Goal: Task Accomplishment & Management: Manage account settings

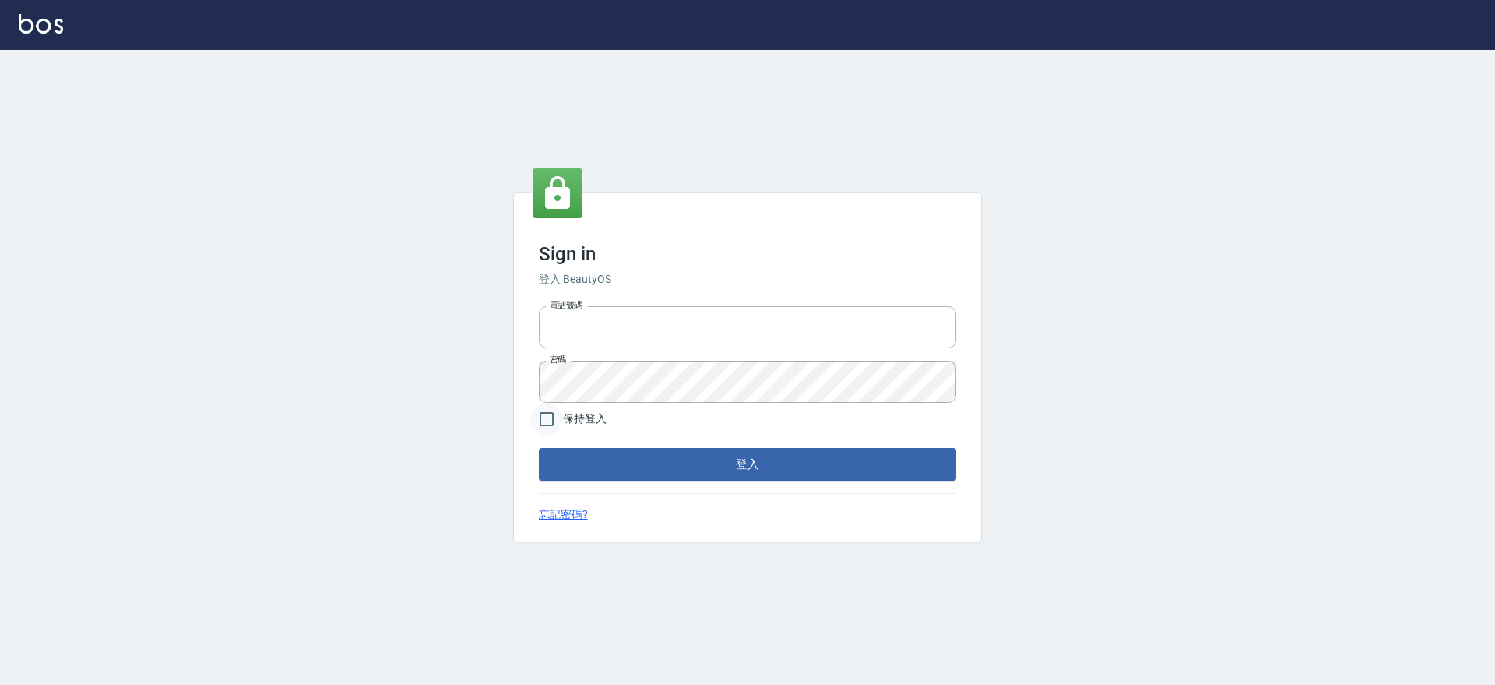
type input "0425151178"
click at [551, 424] on input "保持登入" at bounding box center [546, 419] width 33 height 33
checkbox input "true"
click at [586, 474] on button "登入" at bounding box center [747, 464] width 417 height 33
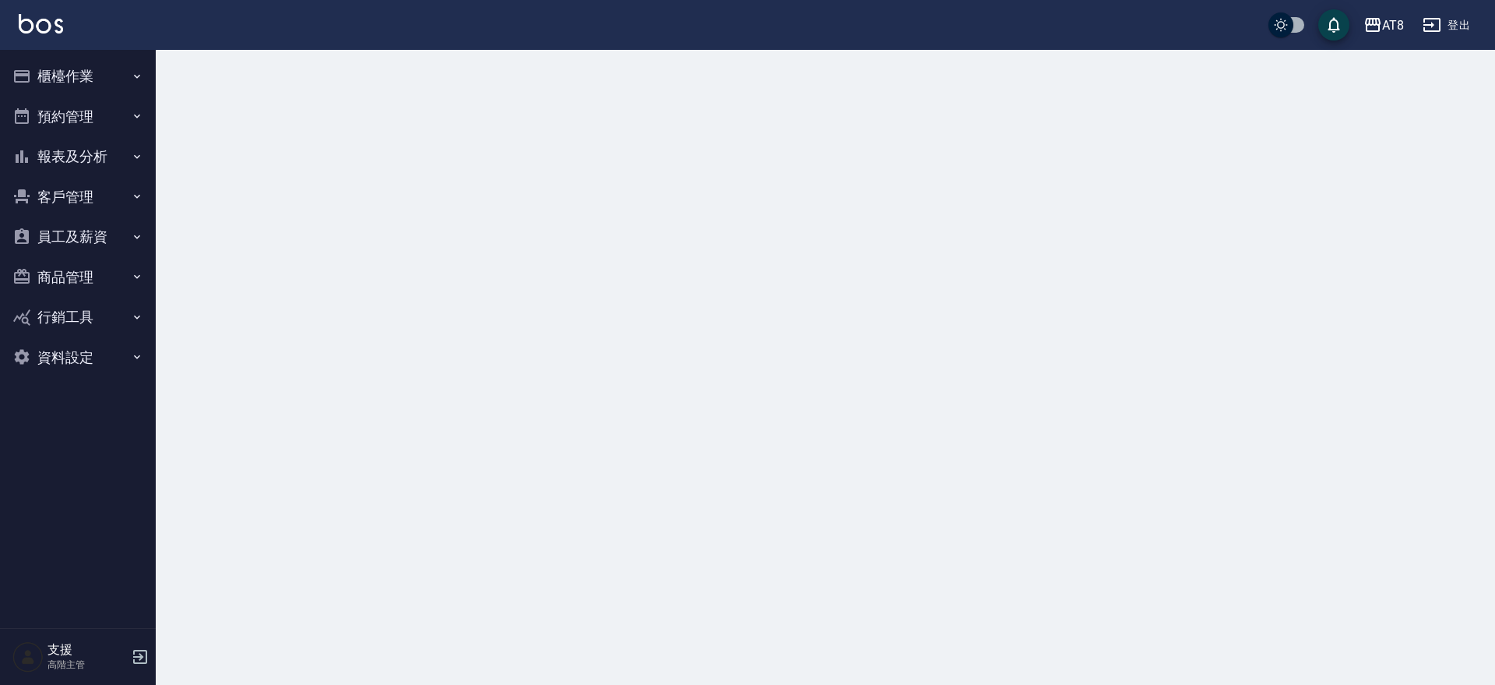
drag, startPoint x: 64, startPoint y: 75, endPoint x: 111, endPoint y: 250, distance: 181.6
click at [64, 75] on button "櫃檯作業" at bounding box center [77, 76] width 143 height 40
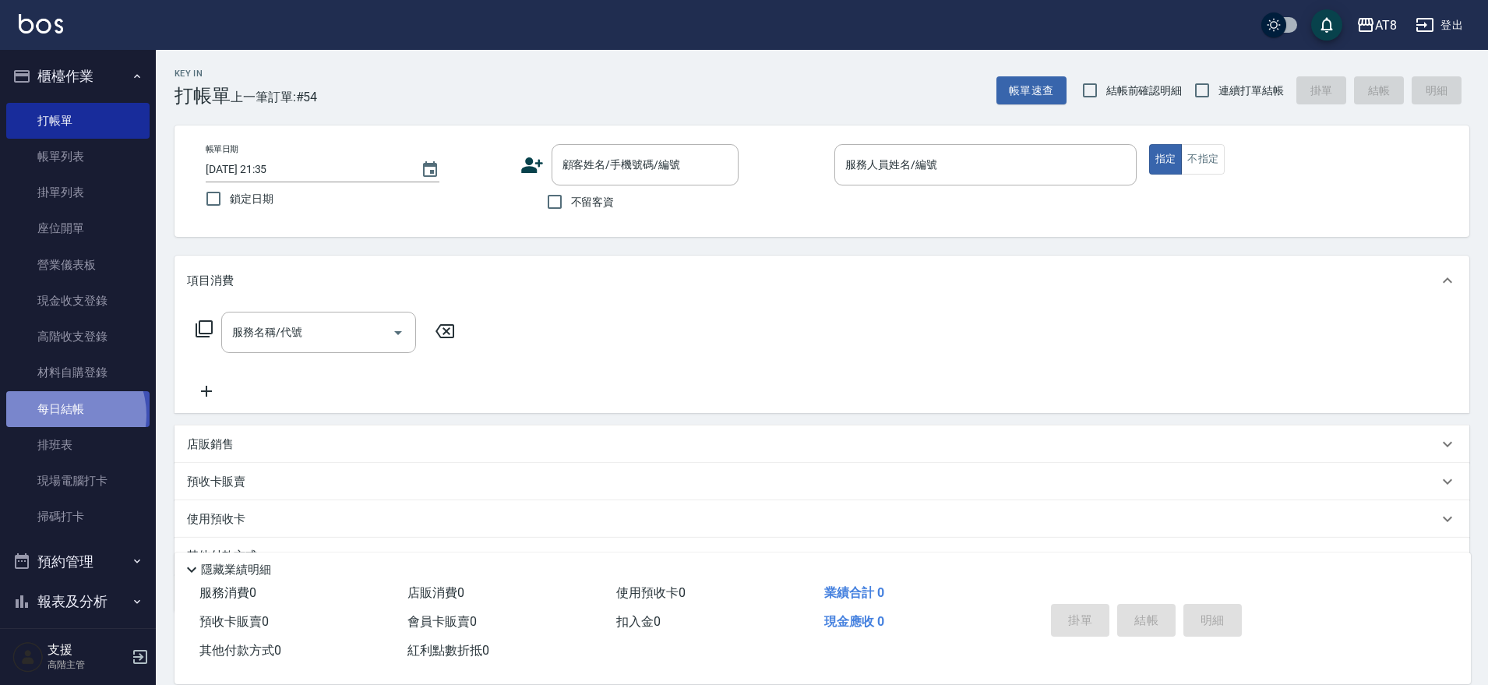
click at [59, 416] on link "每日結帳" at bounding box center [77, 409] width 143 height 36
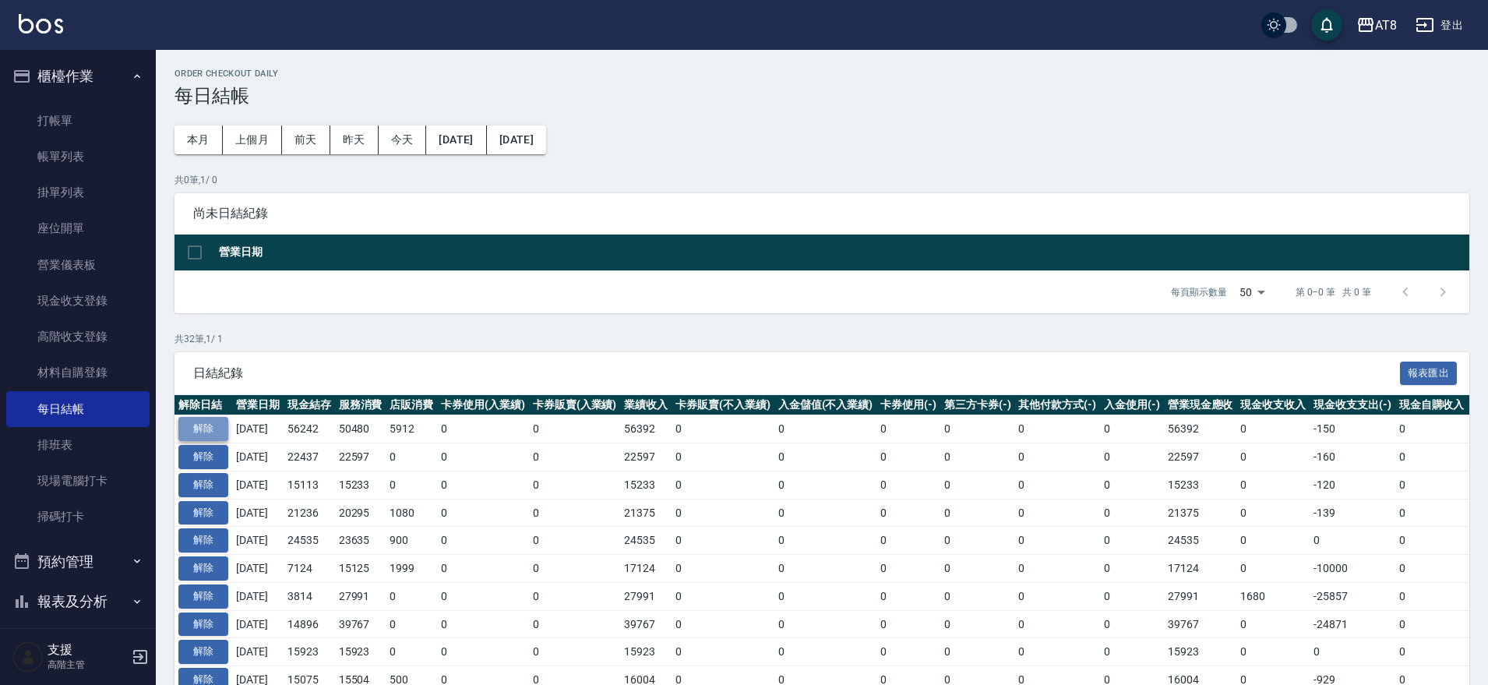
click at [213, 441] on button "解除" at bounding box center [203, 429] width 50 height 24
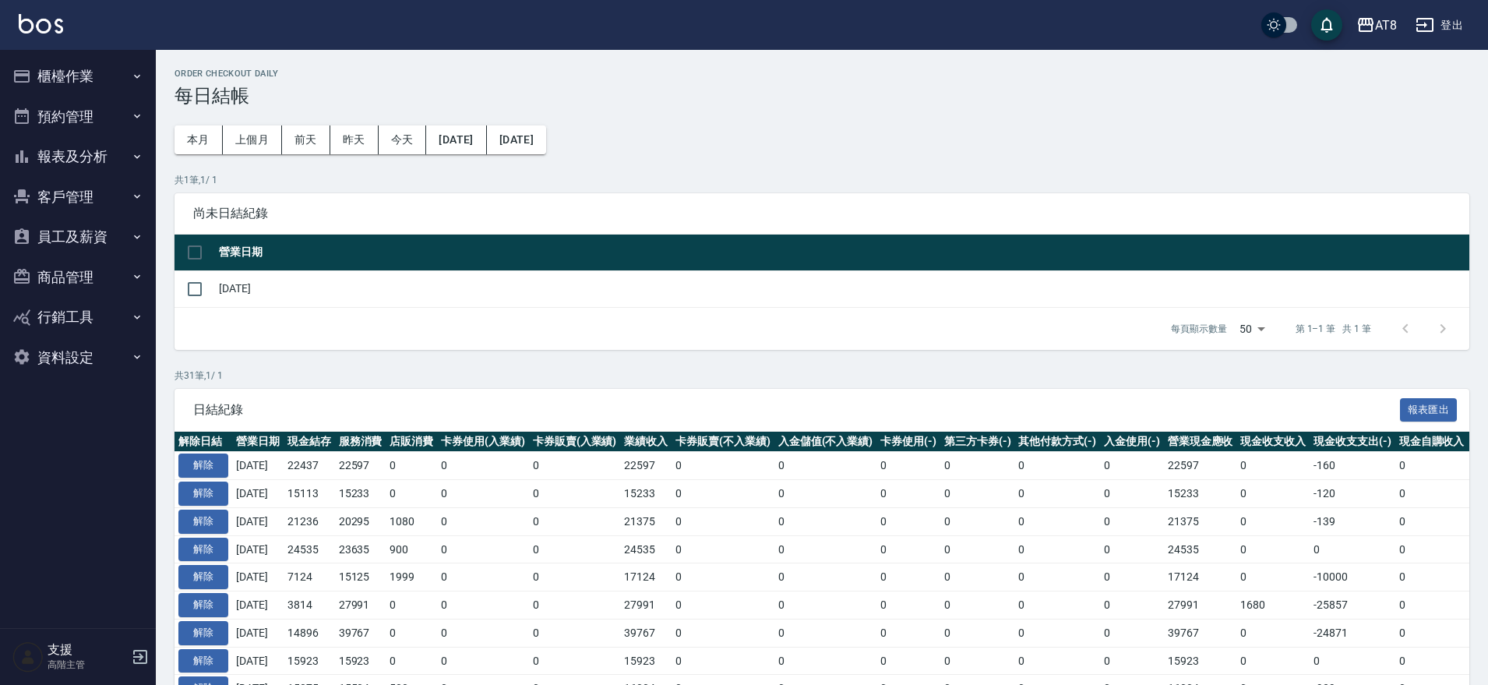
click at [83, 72] on button "櫃檯作業" at bounding box center [77, 76] width 143 height 40
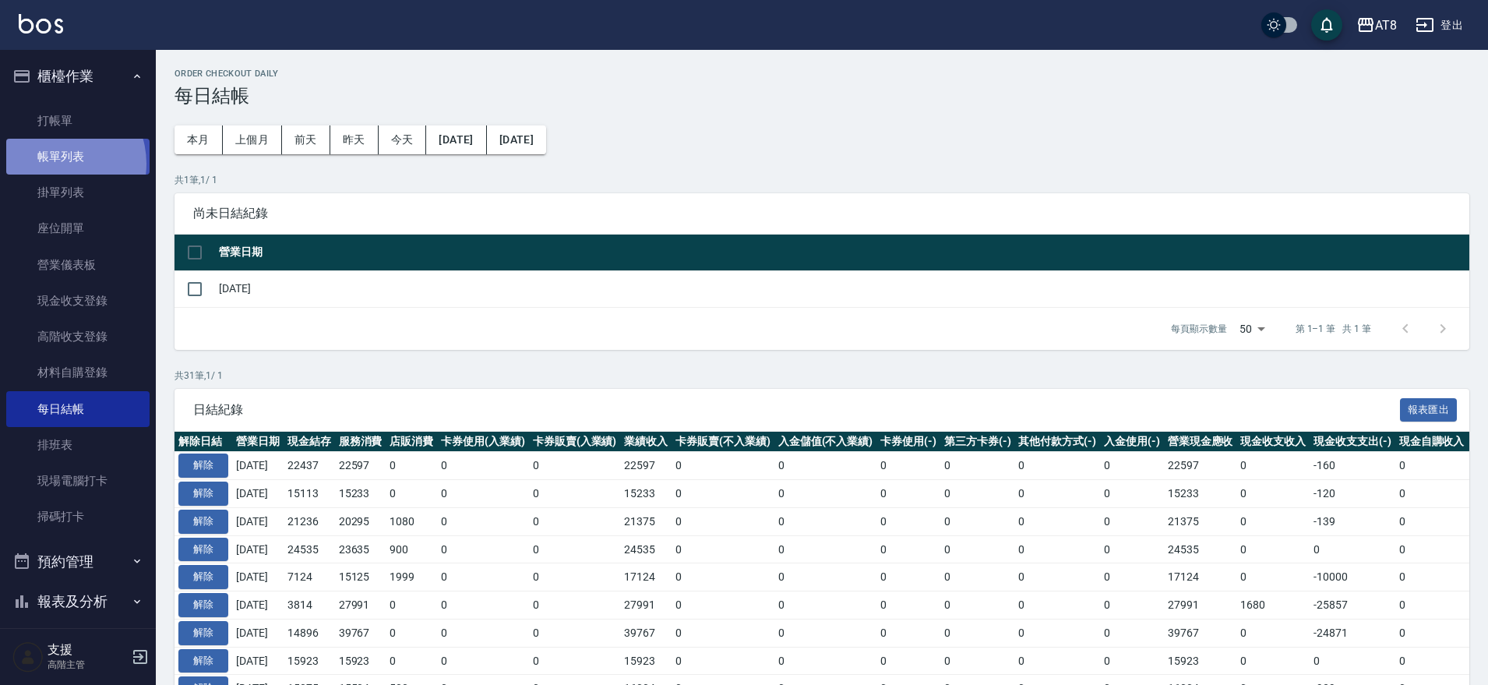
click at [56, 164] on link "帳單列表" at bounding box center [77, 157] width 143 height 36
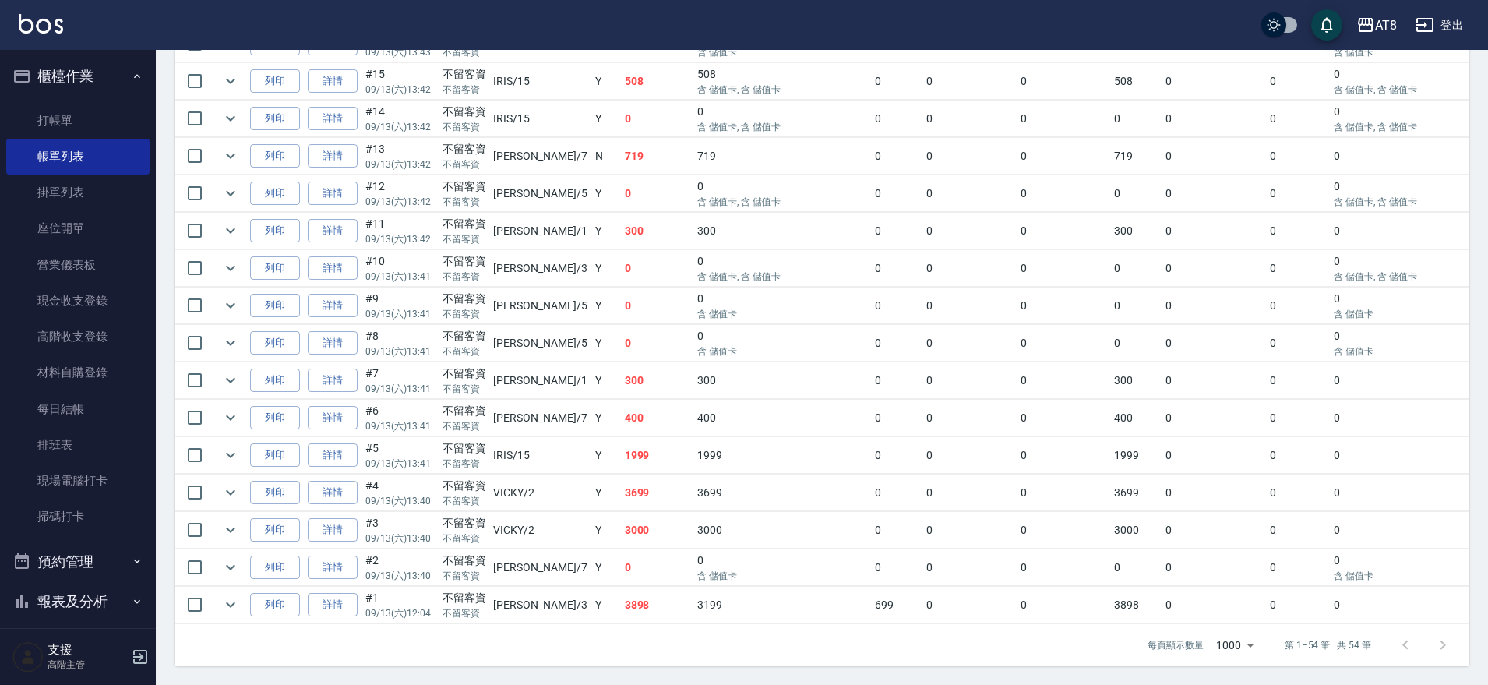
scroll to position [2247, 0]
drag, startPoint x: 326, startPoint y: 534, endPoint x: 447, endPoint y: 499, distance: 125.5
click at [326, 534] on link "詳情" at bounding box center [333, 530] width 50 height 24
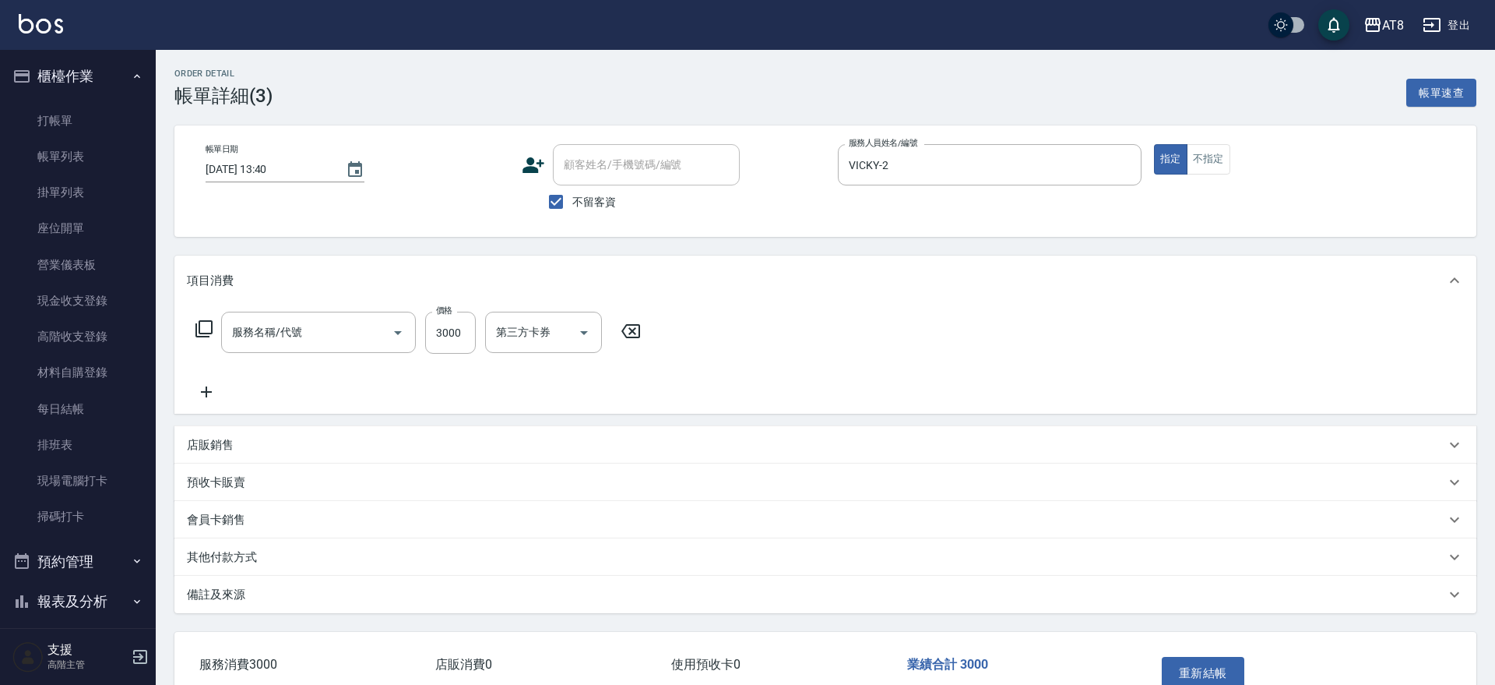
type input "[DATE] 13:40"
checkbox input "true"
type input "VICKY-2"
type input "燙髮(33000)"
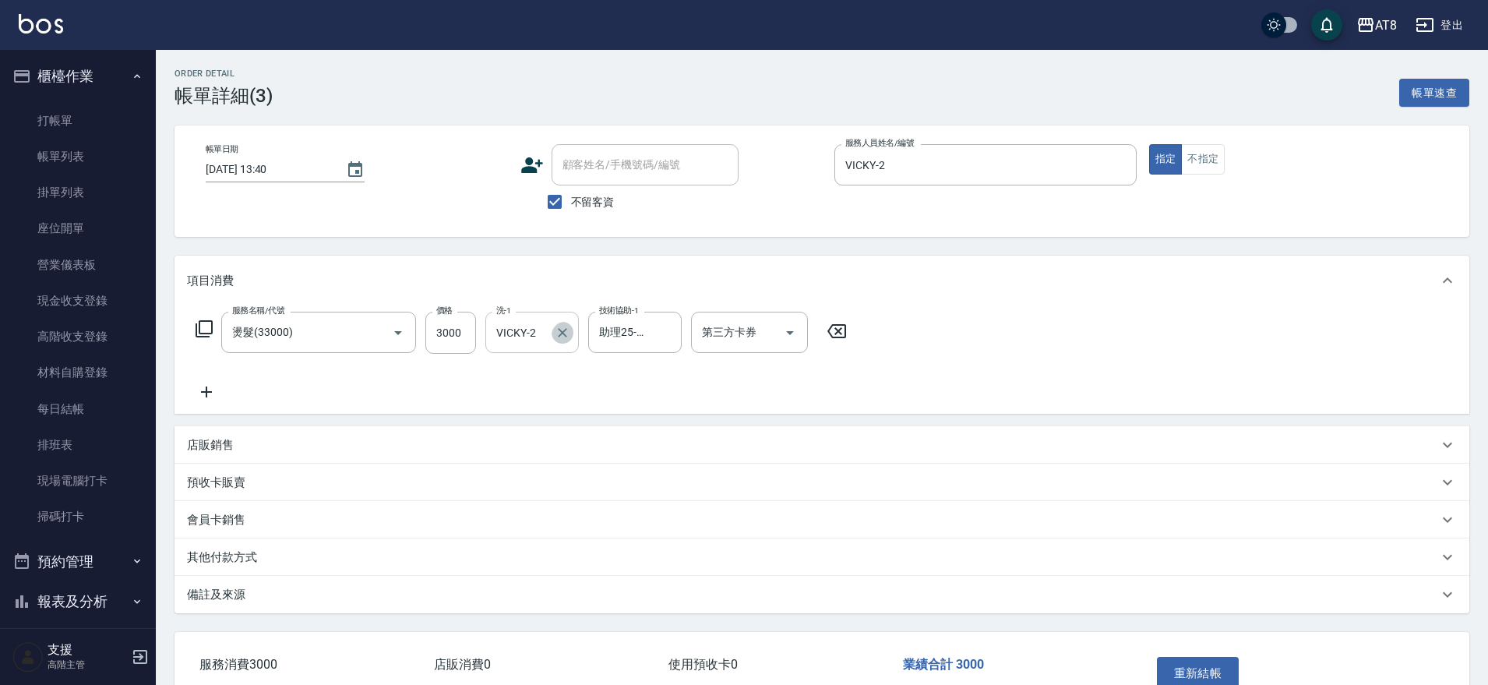
click at [570, 340] on icon "Clear" at bounding box center [563, 333] width 16 height 16
click at [1220, 675] on button "重新結帳" at bounding box center [1198, 673] width 83 height 33
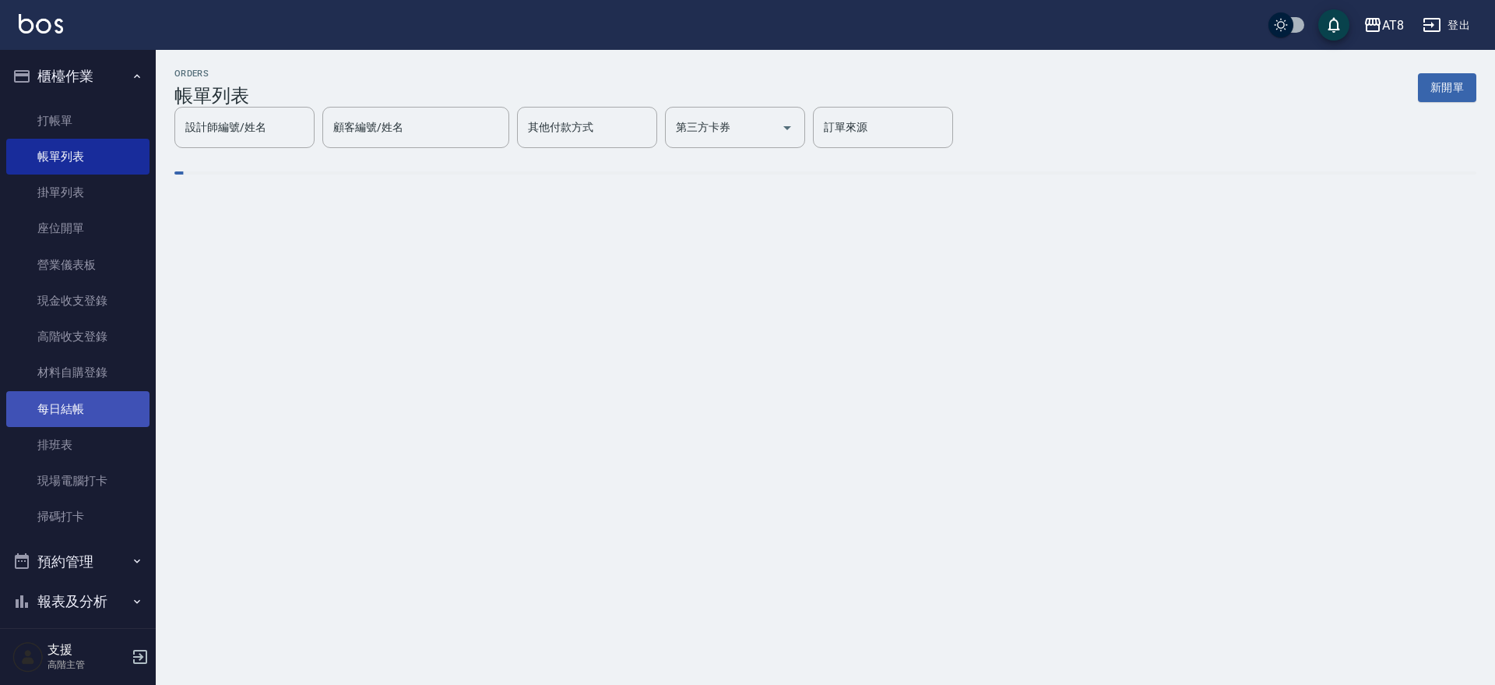
click at [61, 403] on link "每日結帳" at bounding box center [77, 409] width 143 height 36
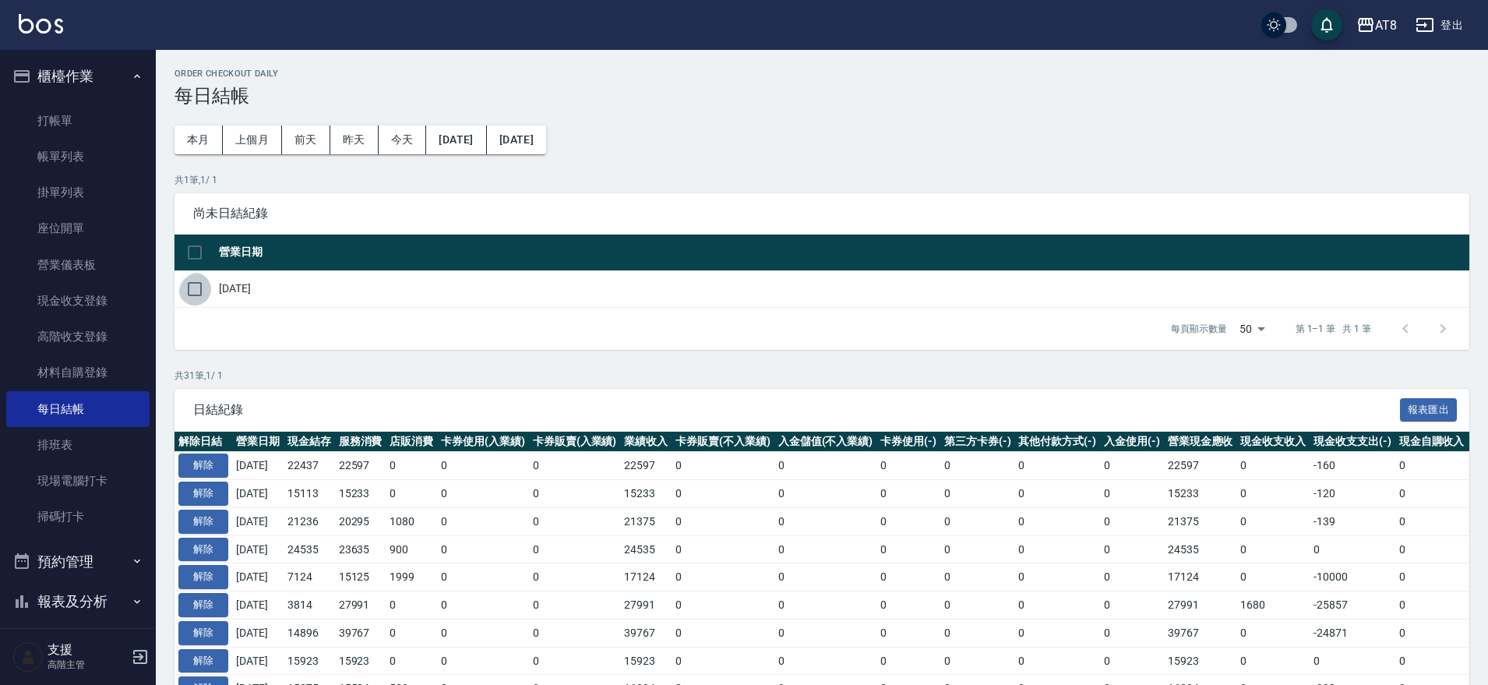
click at [194, 295] on input "checkbox" at bounding box center [194, 289] width 33 height 33
checkbox input "true"
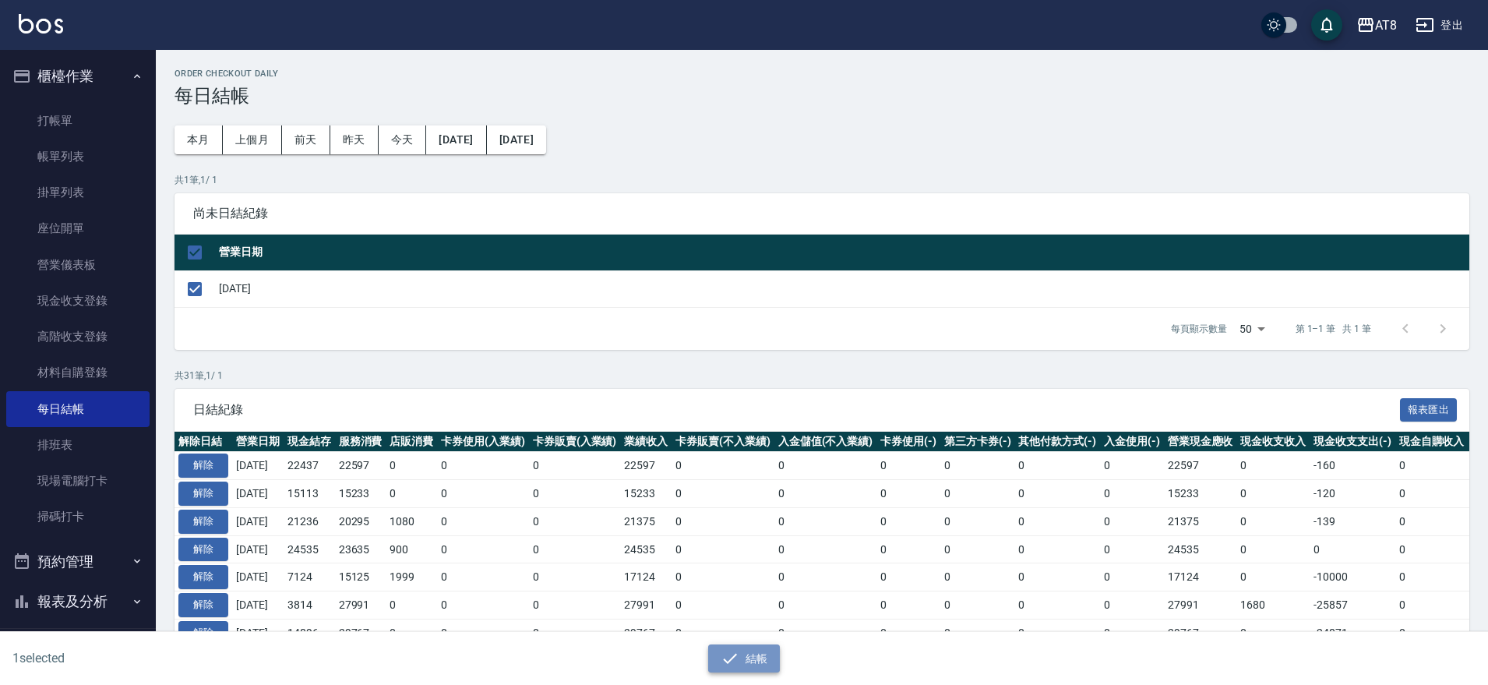
click at [766, 658] on button "結帳" at bounding box center [744, 658] width 72 height 29
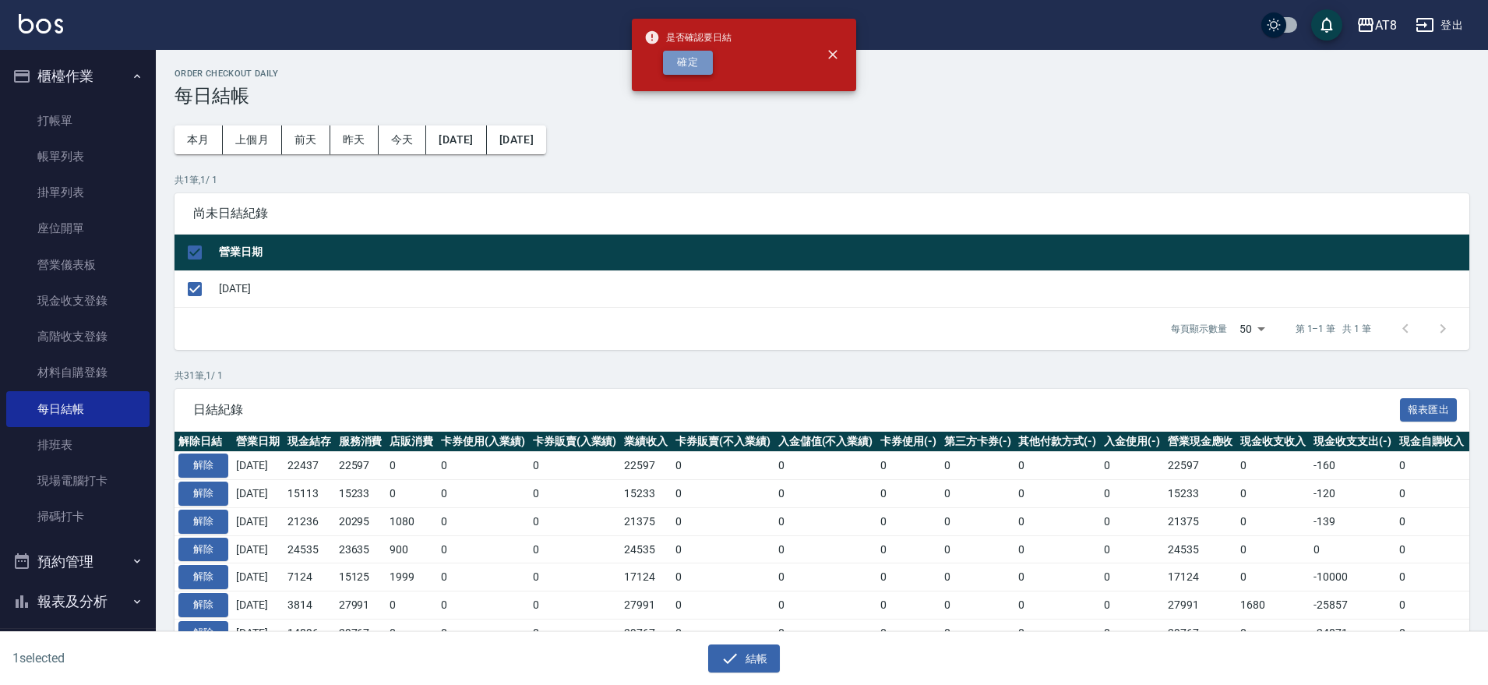
click at [686, 65] on button "確定" at bounding box center [688, 63] width 50 height 24
checkbox input "false"
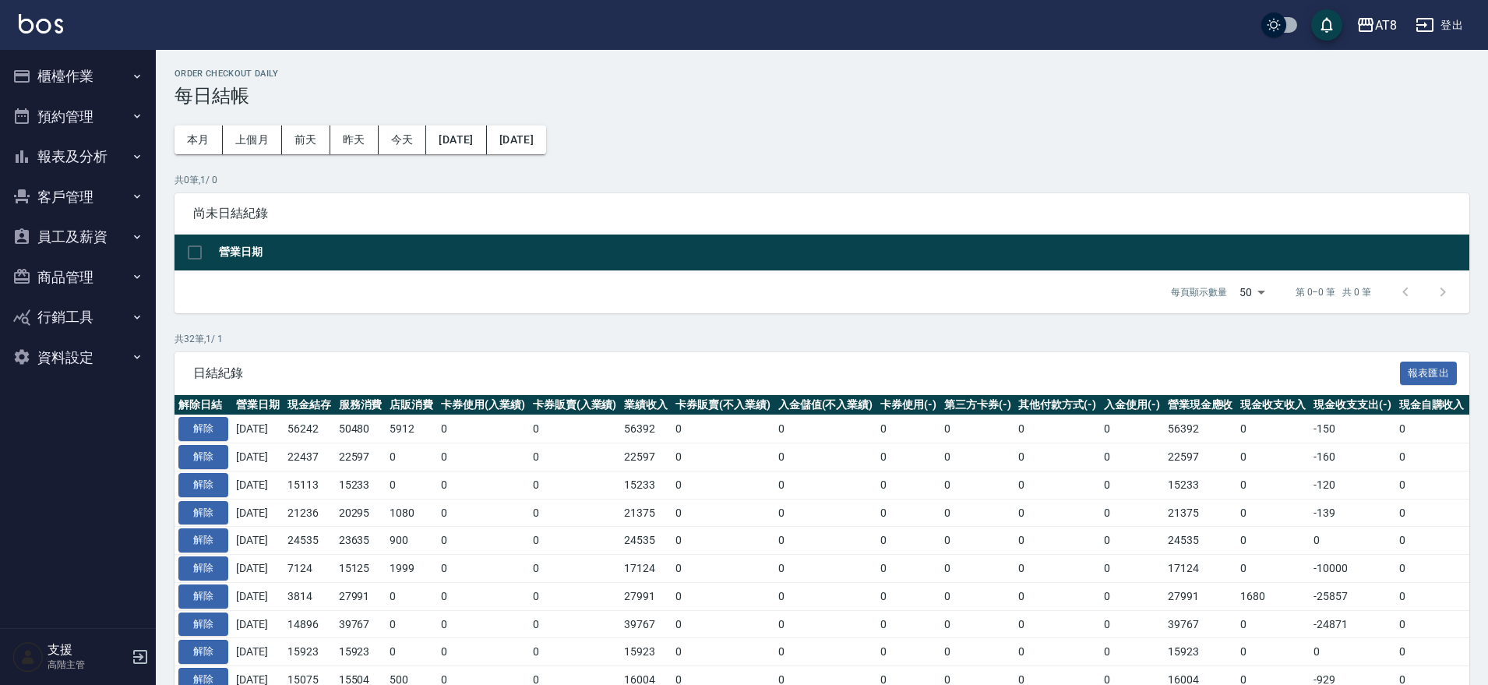
click at [77, 153] on button "報表及分析" at bounding box center [77, 156] width 143 height 40
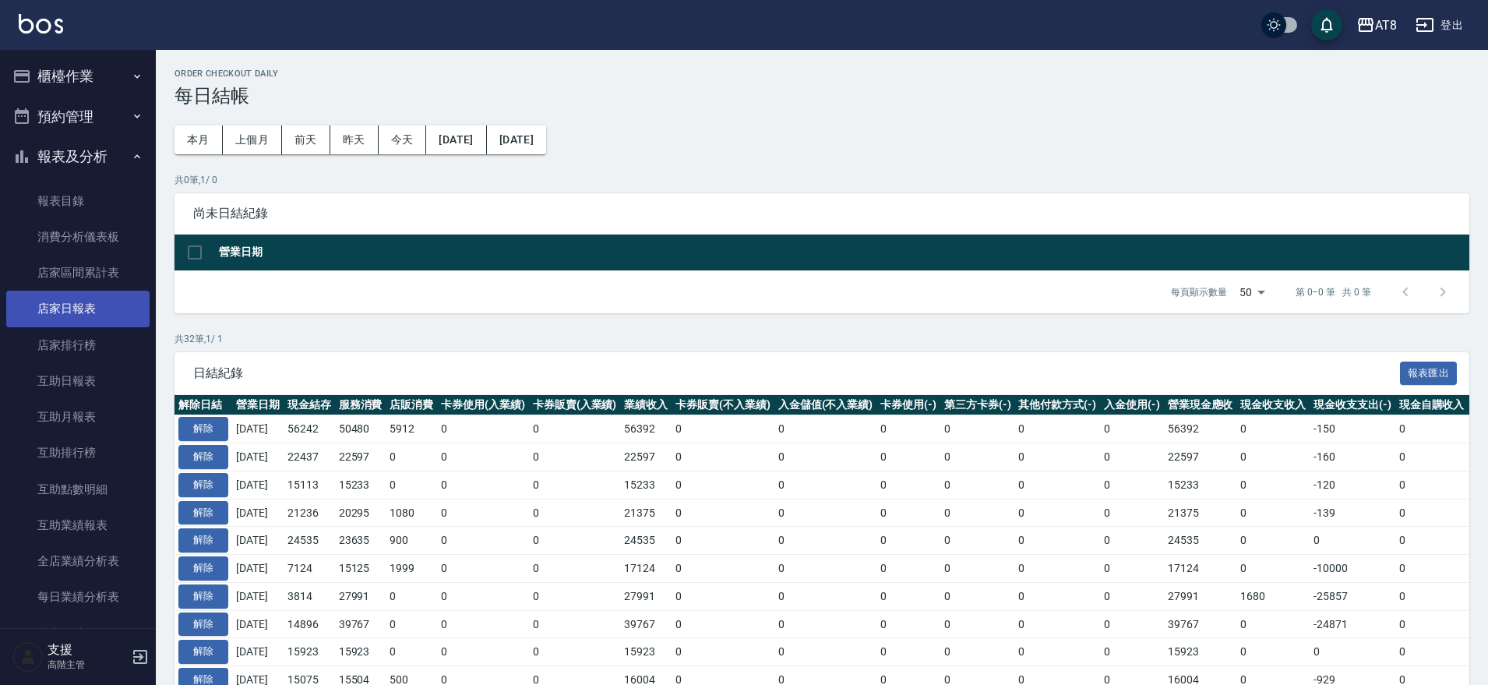
click at [109, 318] on link "店家日報表" at bounding box center [77, 309] width 143 height 36
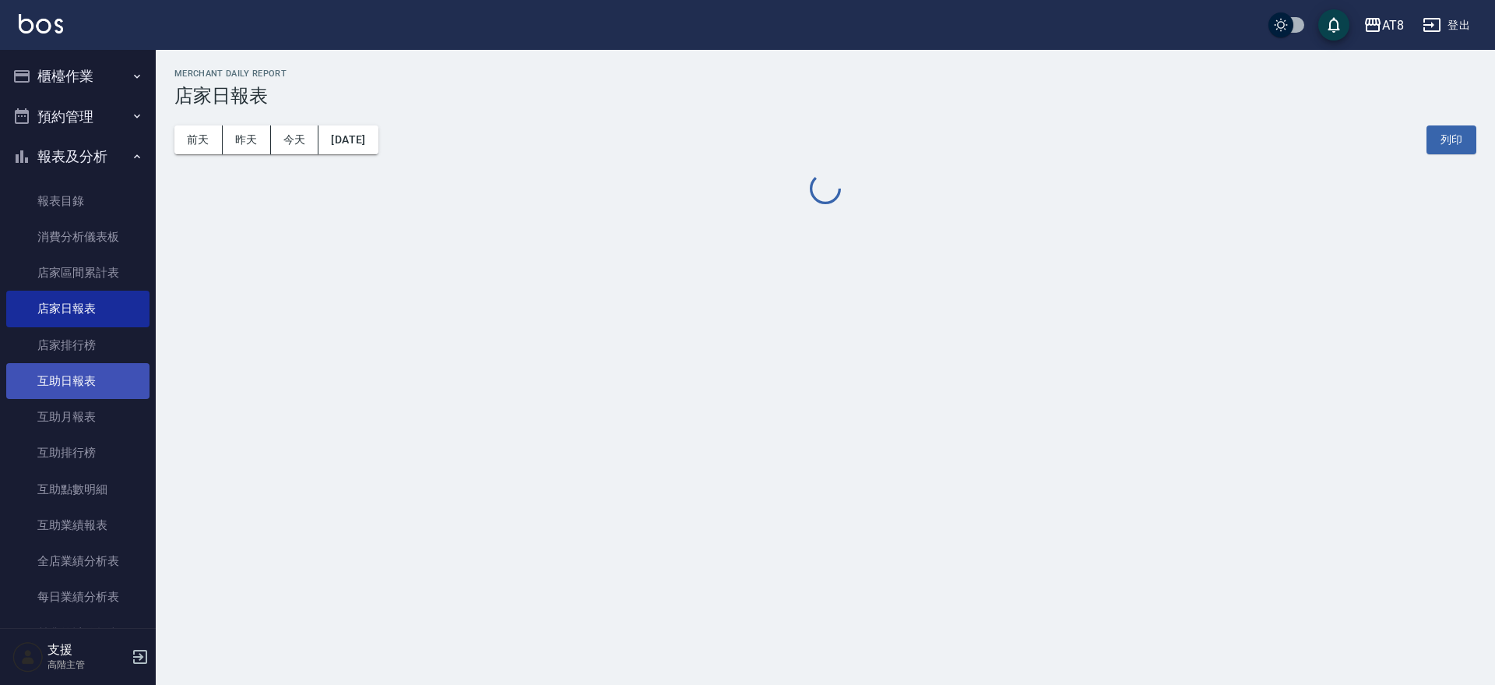
click at [86, 394] on link "互助日報表" at bounding box center [77, 381] width 143 height 36
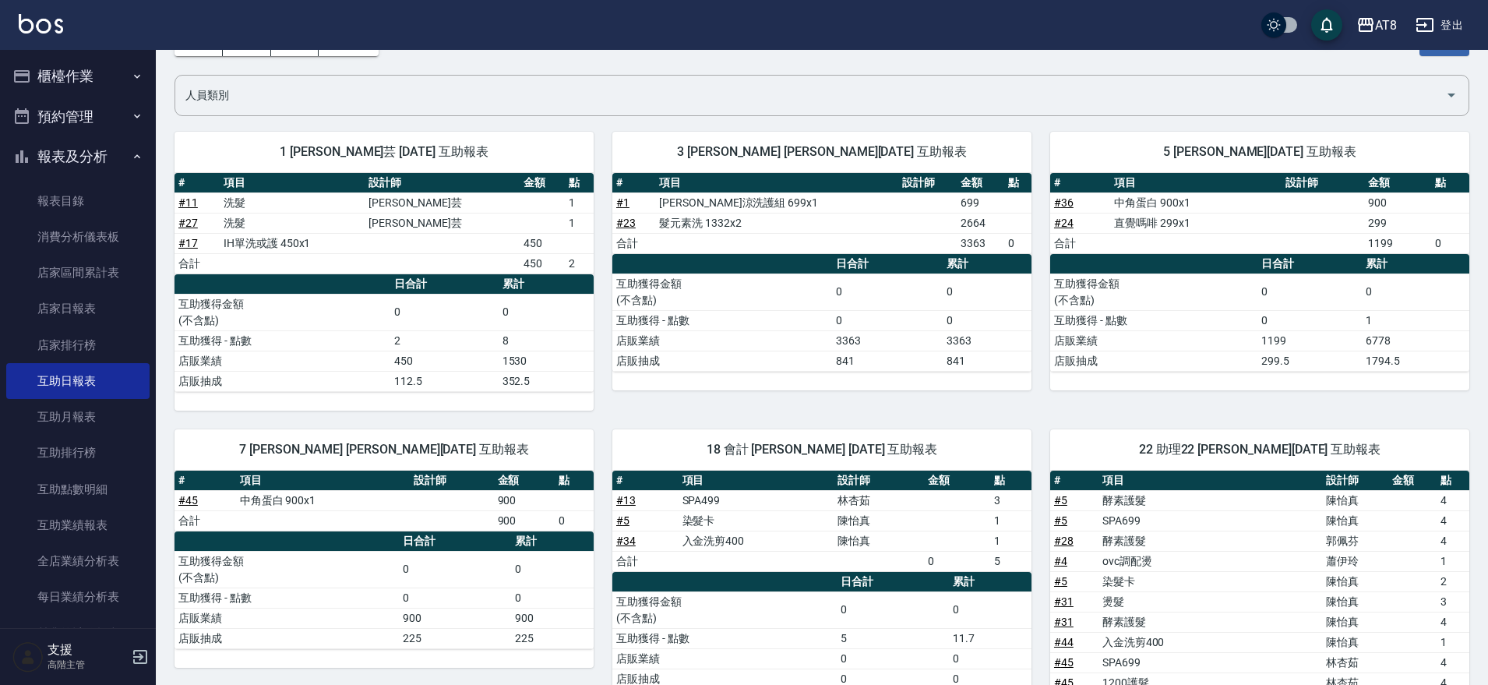
scroll to position [149, 0]
